Goal: Task Accomplishment & Management: Manage account settings

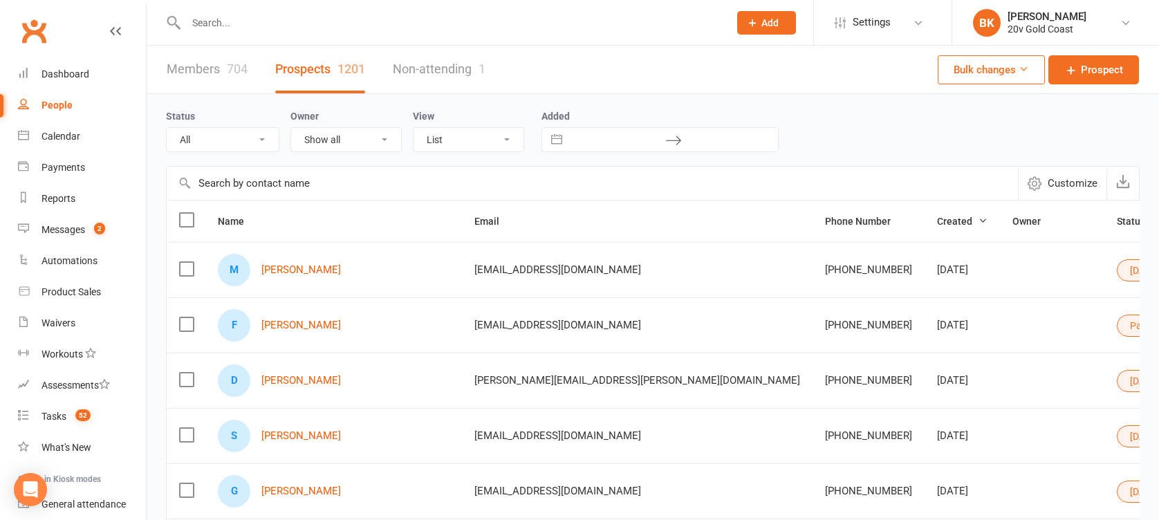
select select "100"
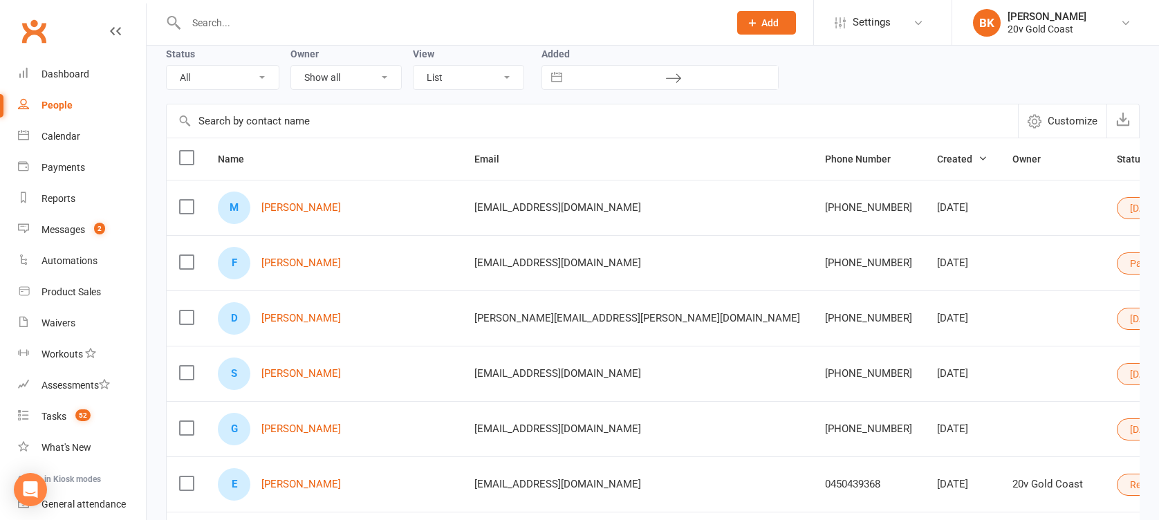
scroll to position [62, 0]
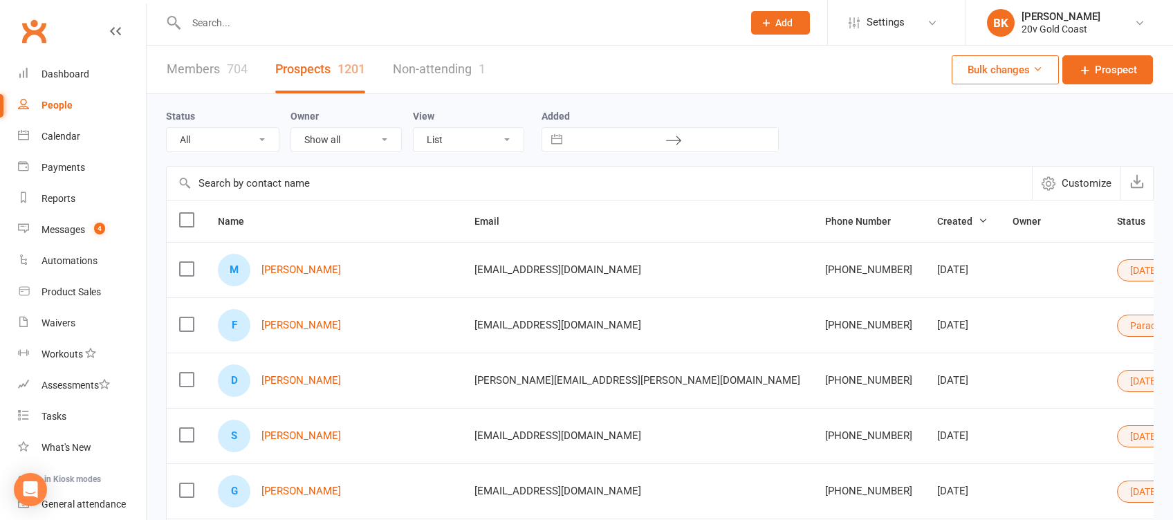
select select "100"
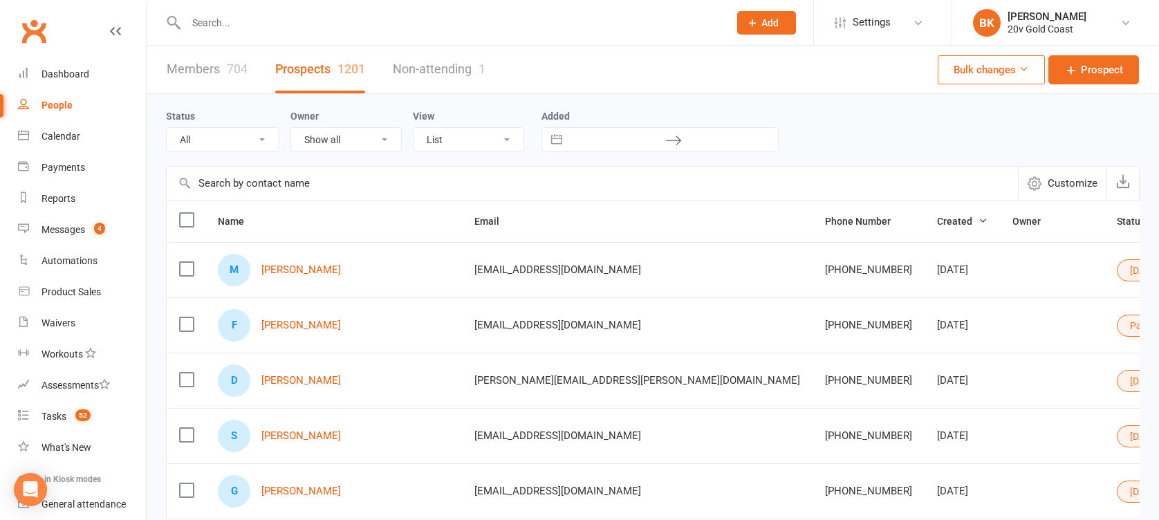
click at [886, 140] on div "Status All (No status set) (Invalid status) Parachute Referrals In Communicatio…" at bounding box center [653, 130] width 974 height 44
click at [66, 134] on div "Calendar" at bounding box center [60, 136] width 39 height 11
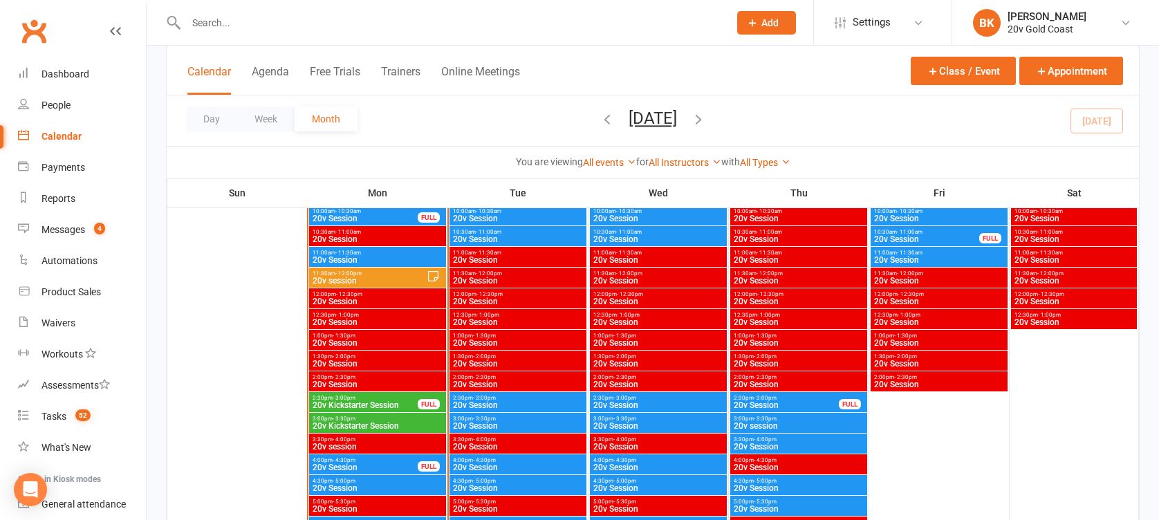
scroll to position [1414, 0]
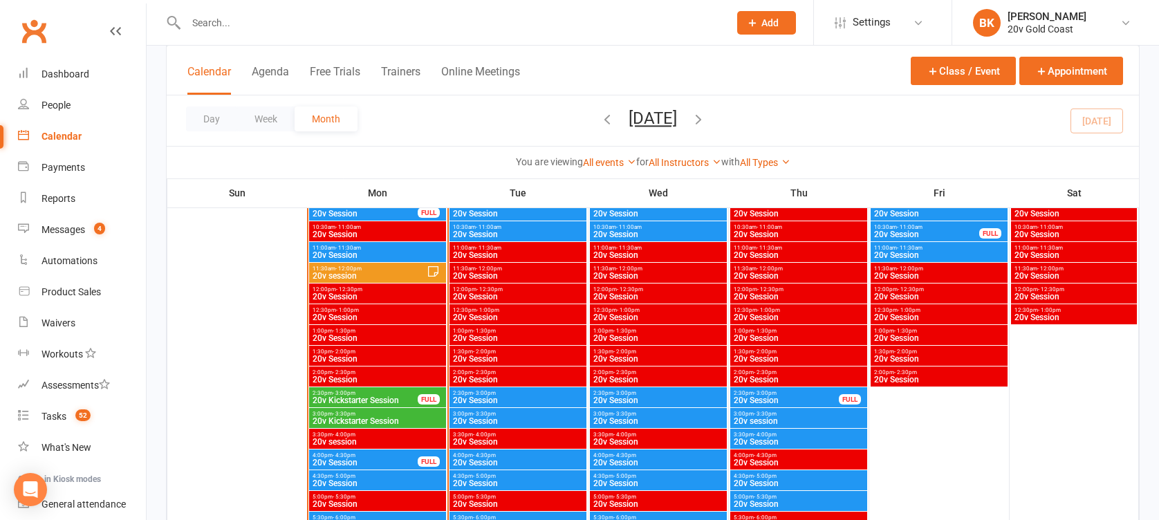
click at [354, 272] on span "20v session" at bounding box center [369, 276] width 115 height 8
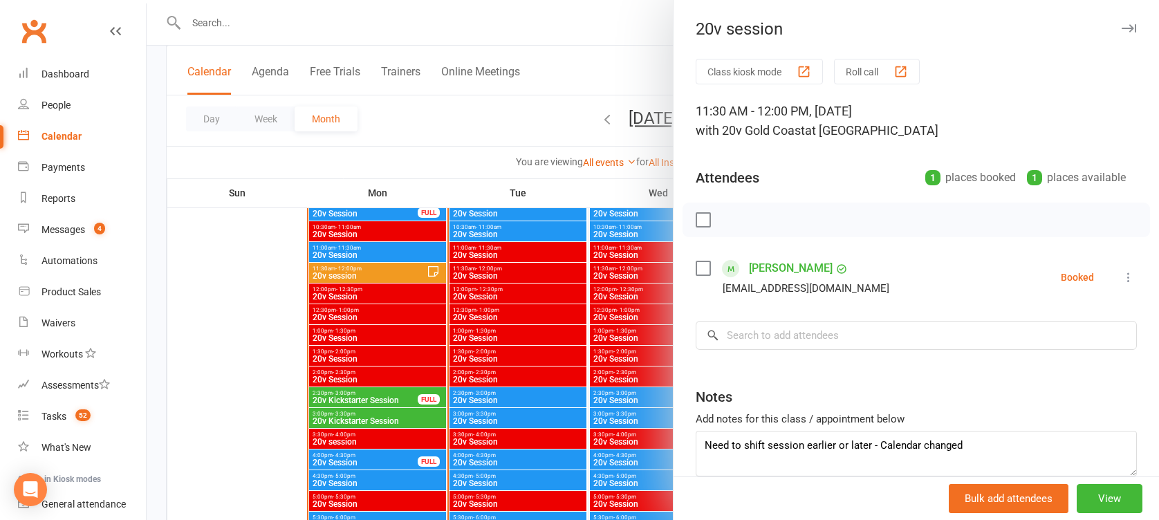
click at [354, 271] on div at bounding box center [653, 260] width 1013 height 520
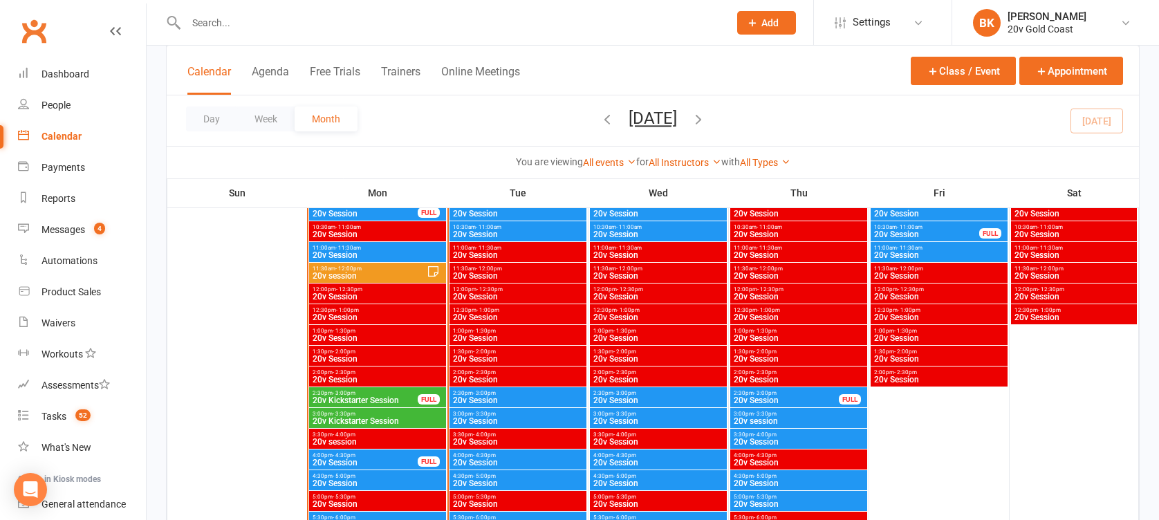
click at [360, 249] on span "- 11:30am" at bounding box center [348, 248] width 26 height 6
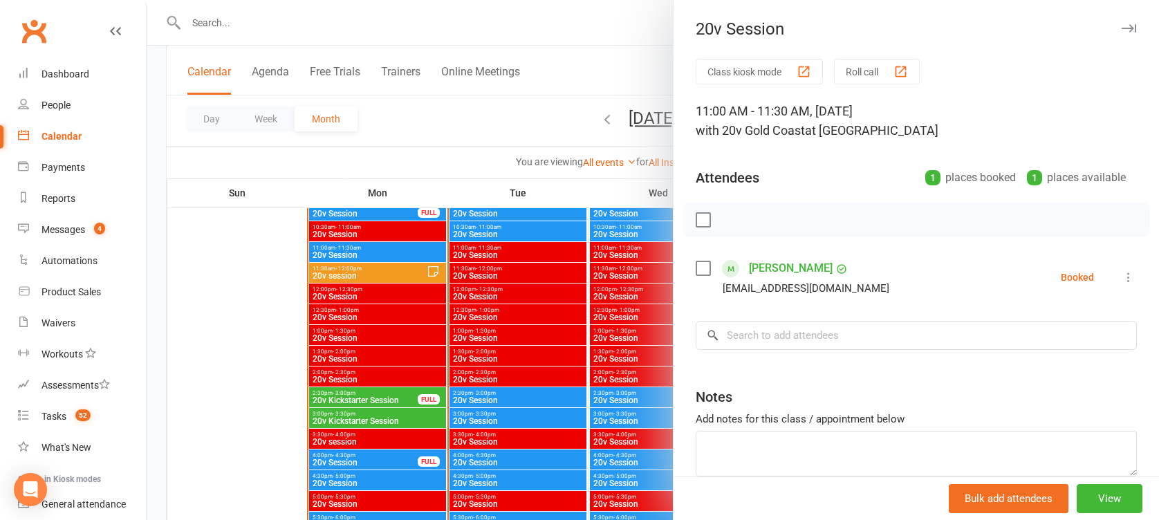
scroll to position [1350, 0]
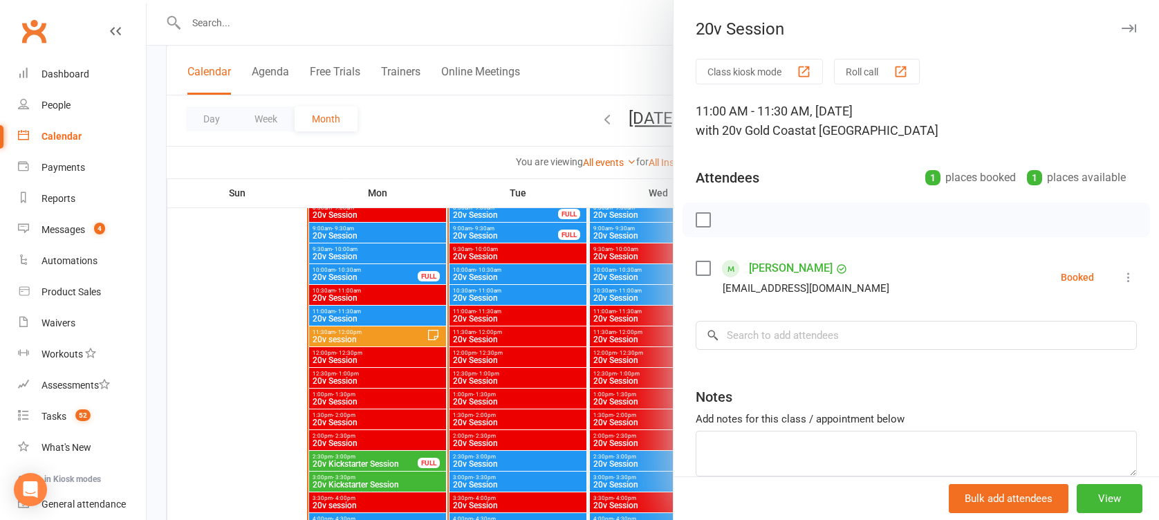
click at [359, 268] on div at bounding box center [653, 260] width 1013 height 520
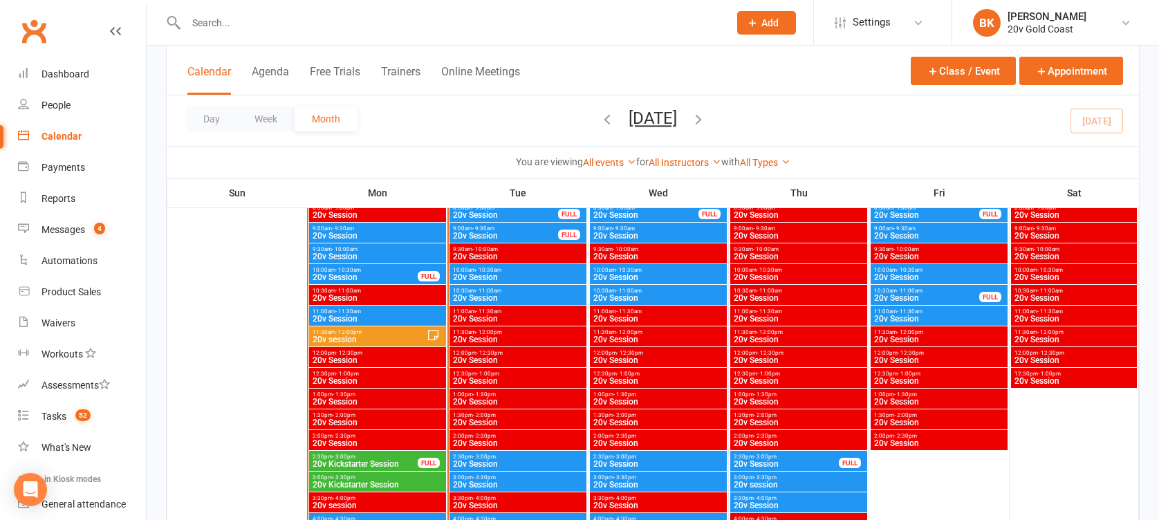
click at [359, 268] on span "- 10:30am" at bounding box center [348, 270] width 26 height 6
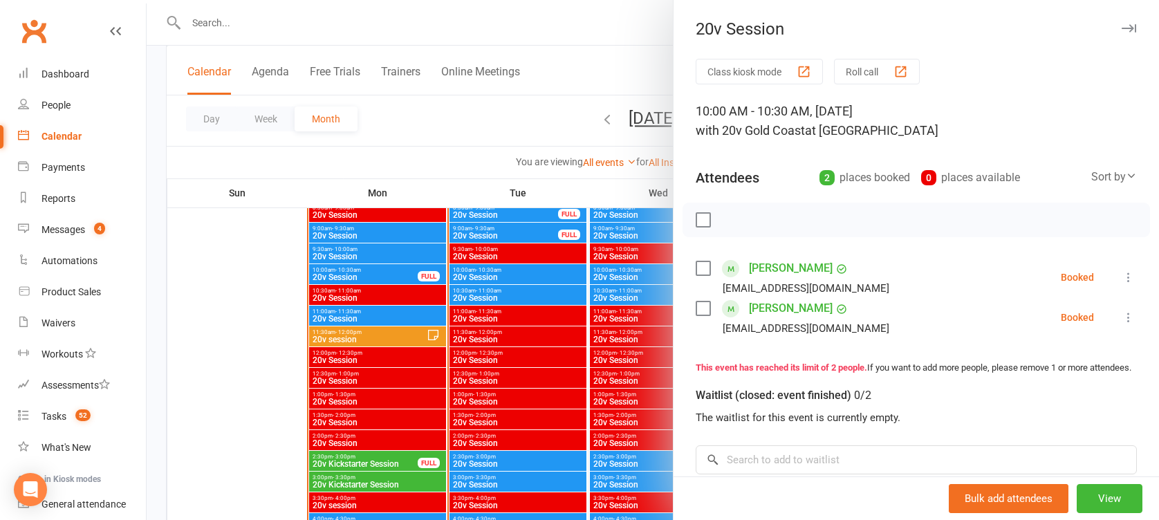
click at [387, 312] on div at bounding box center [653, 260] width 1013 height 520
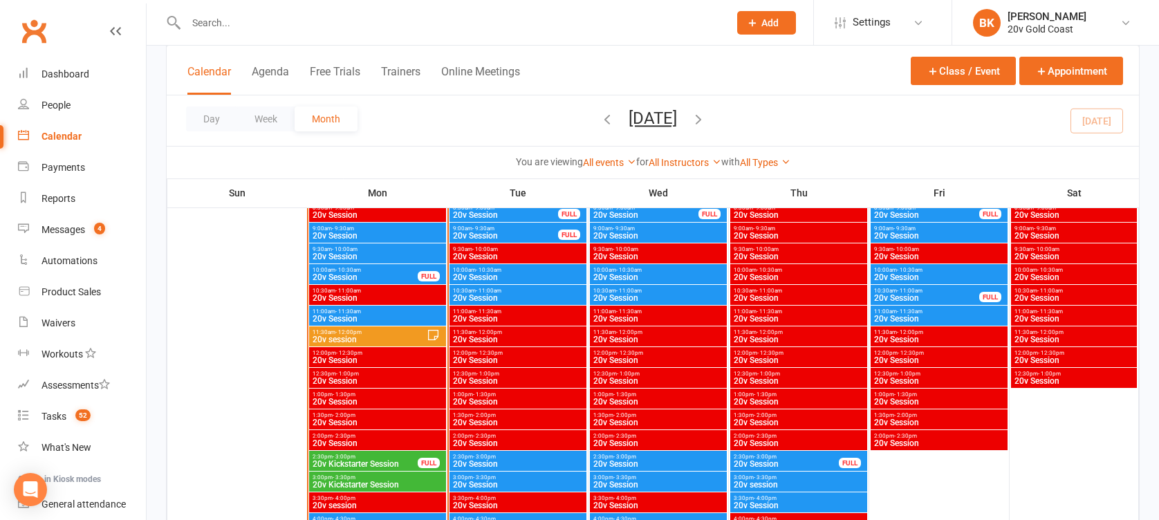
click at [387, 312] on span "11:00am - 11:30am" at bounding box center [377, 311] width 131 height 6
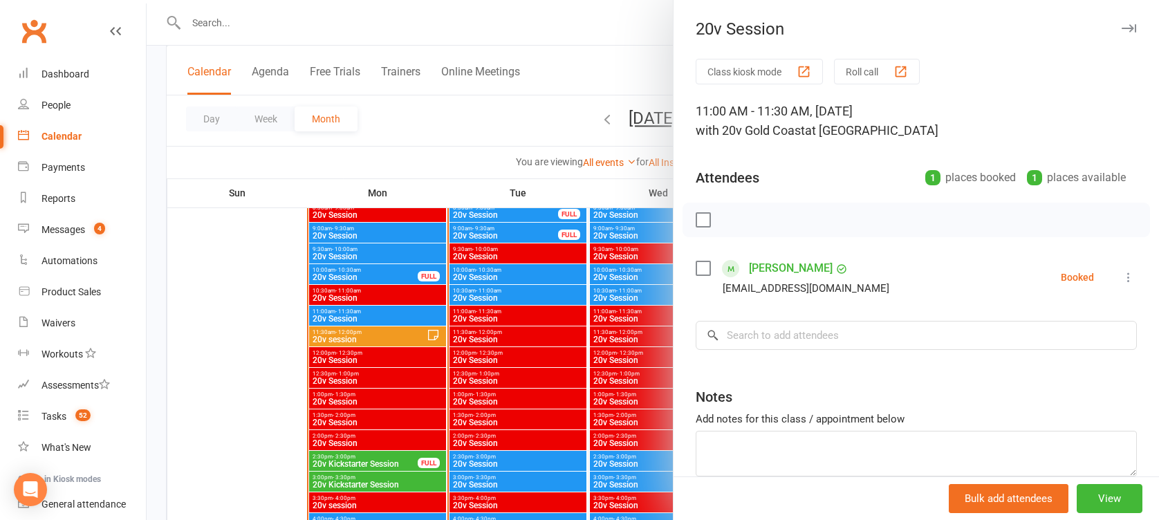
click at [388, 275] on div at bounding box center [653, 260] width 1013 height 520
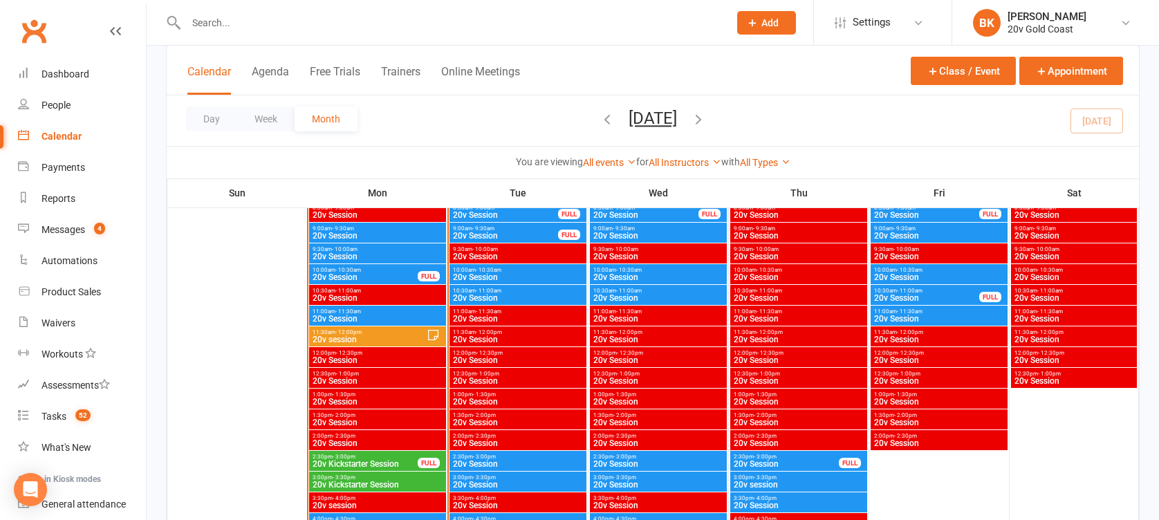
click at [388, 275] on span "20v Session" at bounding box center [365, 277] width 107 height 8
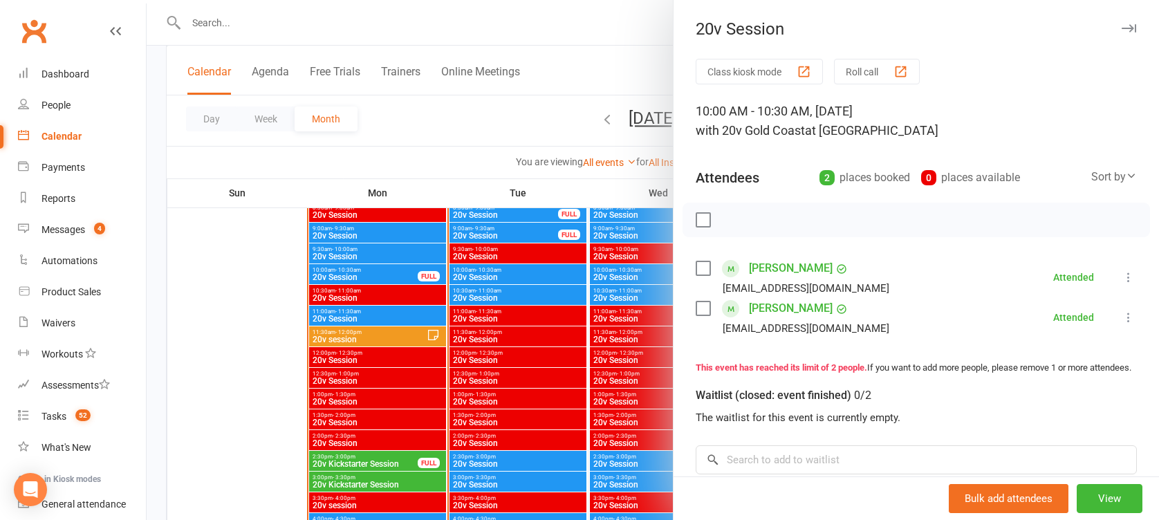
click at [512, 343] on div at bounding box center [653, 260] width 1013 height 520
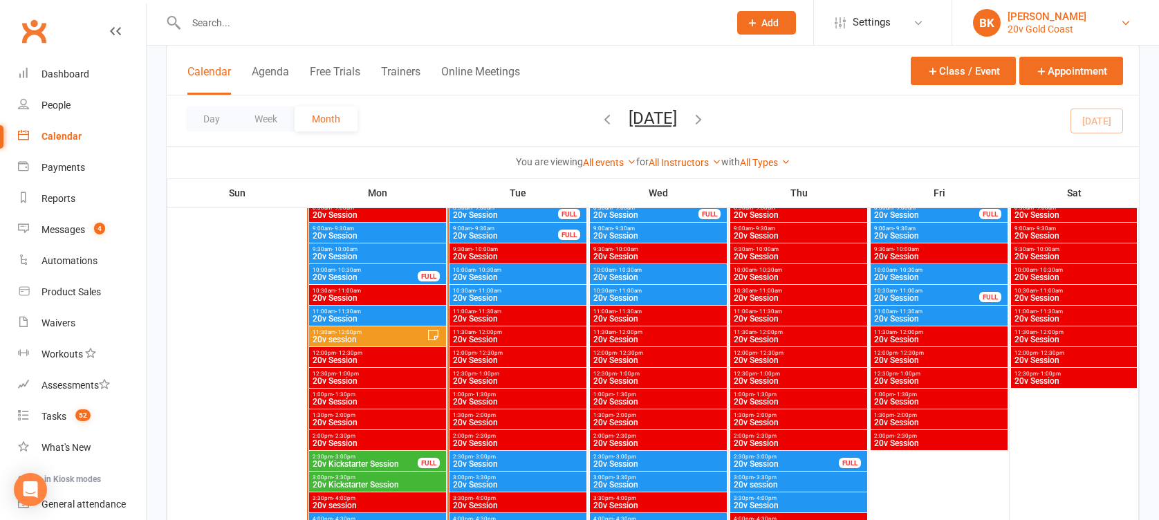
click at [1109, 36] on link "BK [PERSON_NAME] 20v [GEOGRAPHIC_DATA]" at bounding box center [1055, 23] width 165 height 28
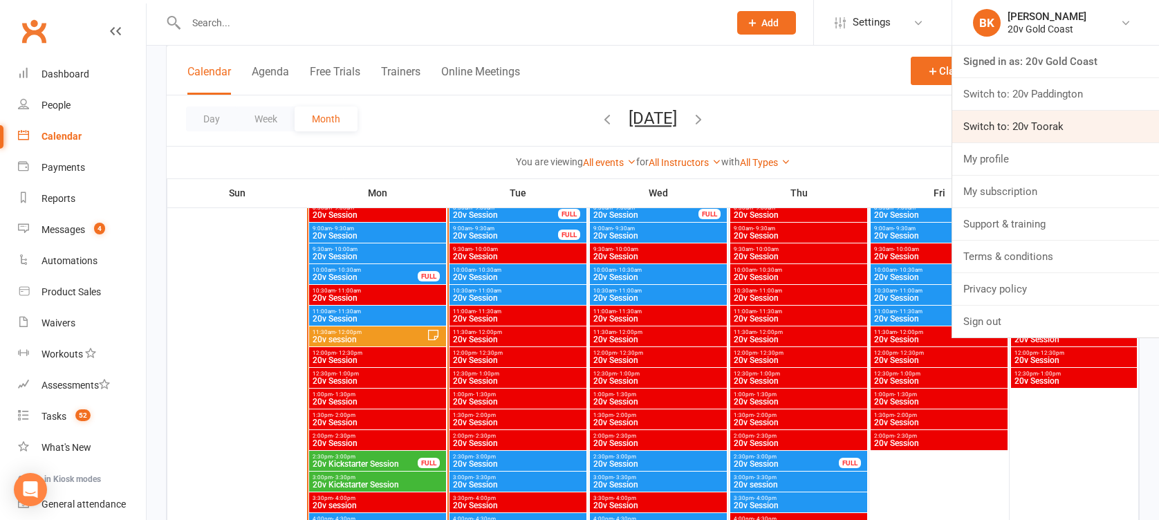
click at [1045, 122] on link "Switch to: 20v Toorak" at bounding box center [1055, 127] width 207 height 32
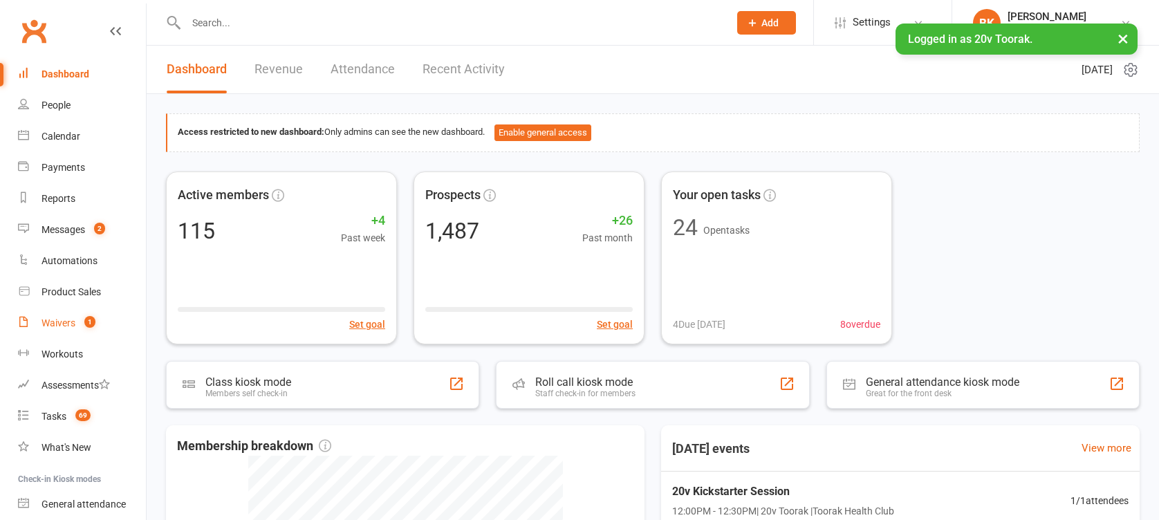
click at [74, 322] on div "Waivers" at bounding box center [58, 322] width 34 height 11
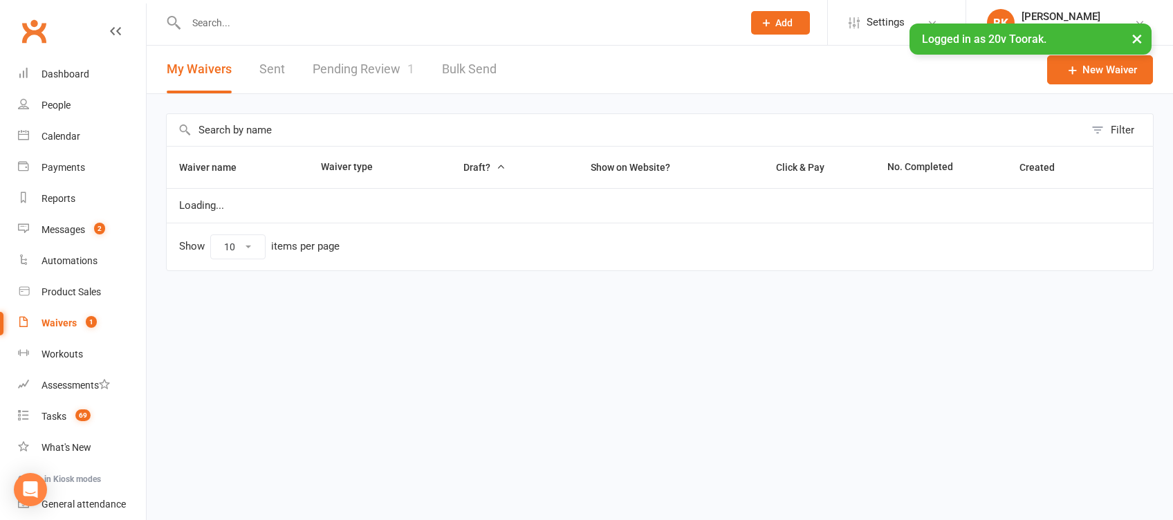
click at [378, 73] on link "Pending Review 1" at bounding box center [364, 70] width 102 height 48
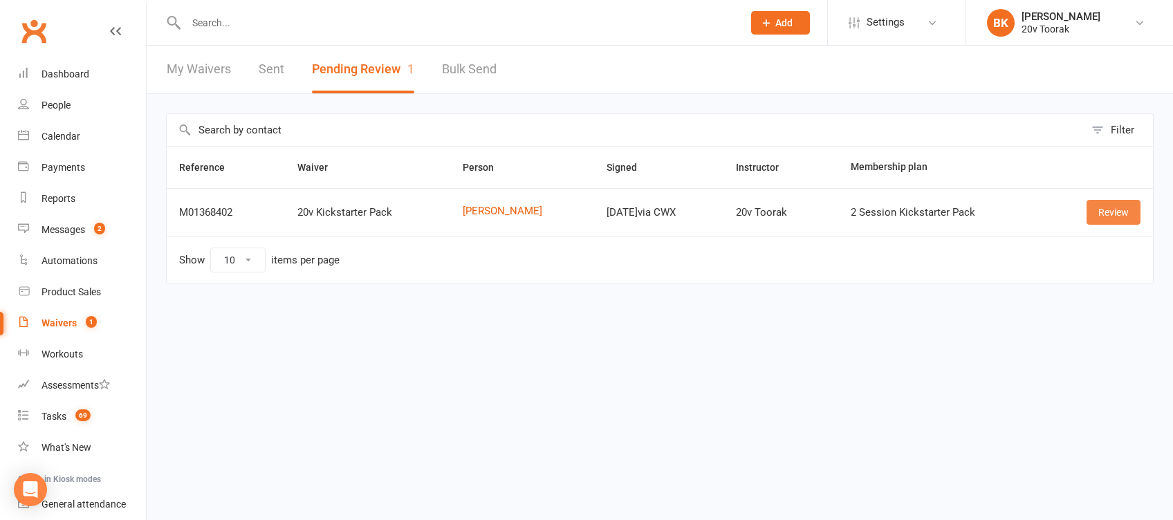
click at [1117, 207] on link "Review" at bounding box center [1114, 212] width 54 height 25
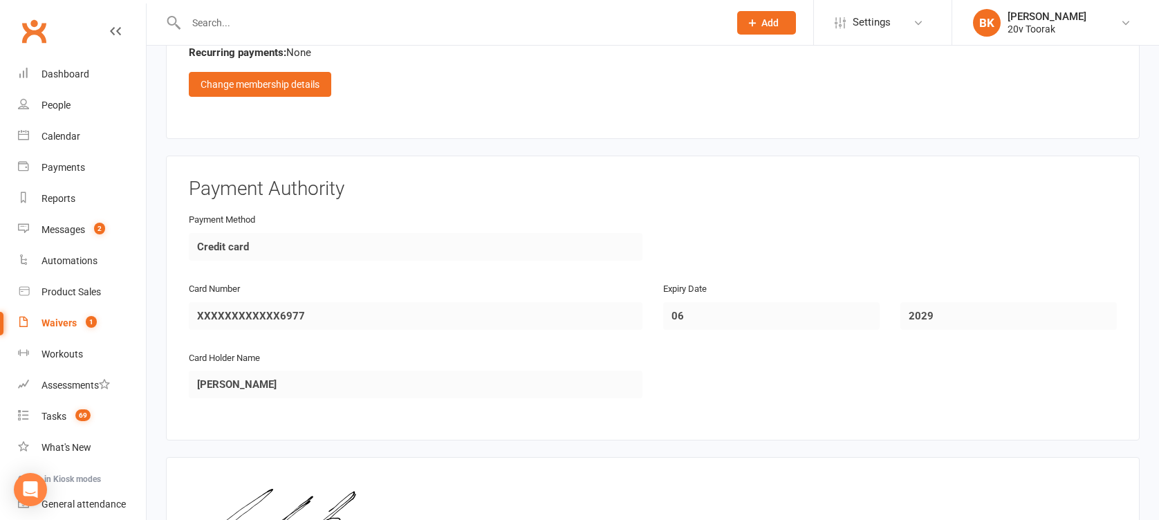
scroll to position [1708, 0]
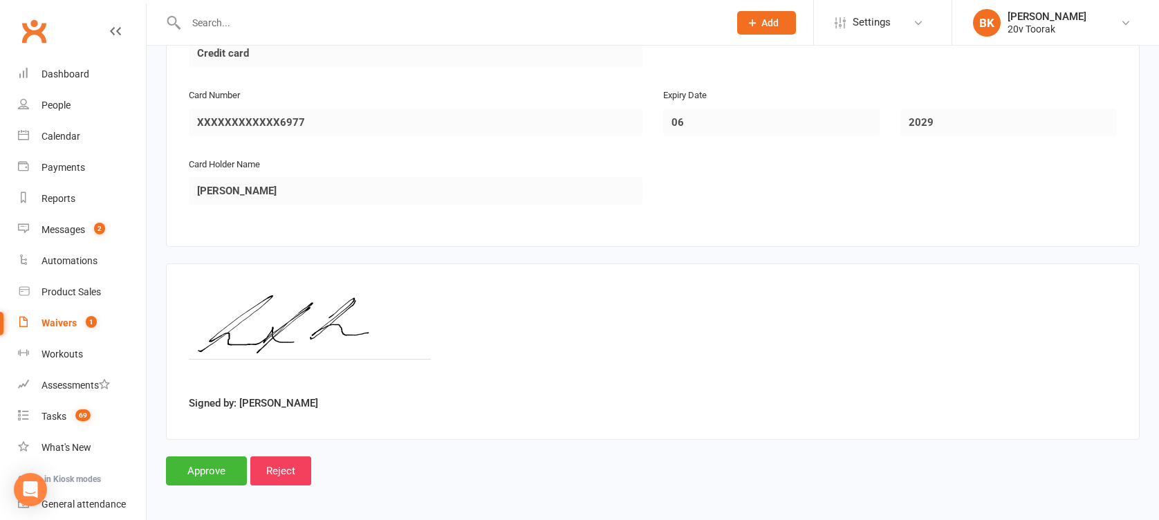
click at [205, 456] on input "Approve" at bounding box center [206, 470] width 81 height 29
